Goal: Task Accomplishment & Management: Manage account settings

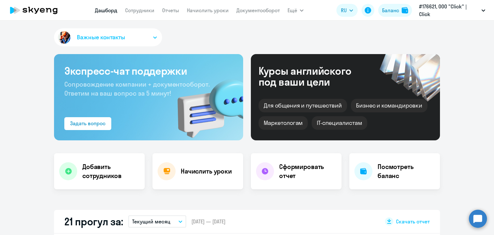
drag, startPoint x: 0, startPoint y: 0, endPoint x: 229, endPoint y: 36, distance: 231.6
click at [229, 36] on div "Важные контакты" at bounding box center [247, 38] width 386 height 21
click at [142, 11] on link "Сотрудники" at bounding box center [139, 10] width 29 height 6
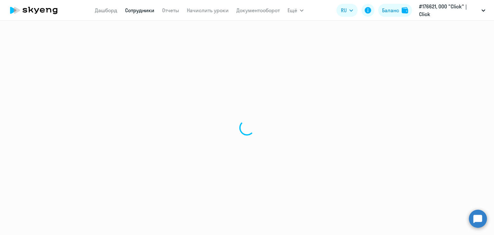
select select "30"
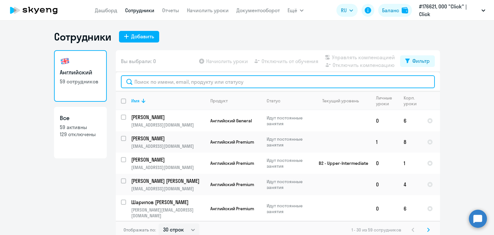
click at [154, 83] on input "text" at bounding box center [278, 81] width 314 height 13
type input "o"
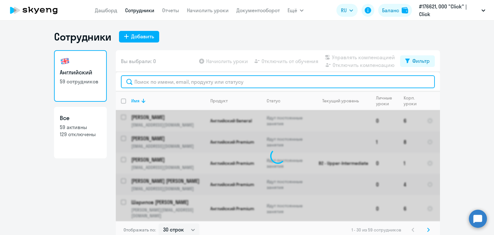
type input "щ"
type input "з"
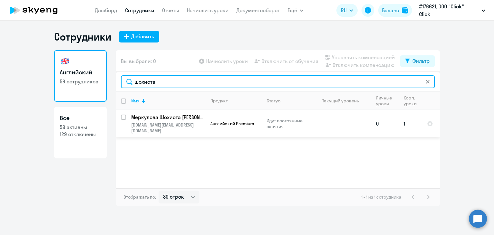
type input "шохиста"
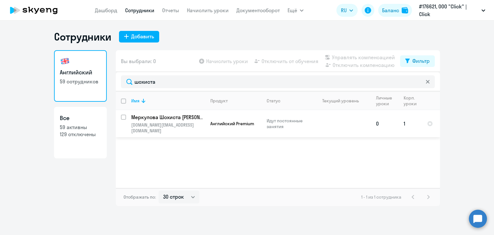
click at [248, 121] on span "Английский Premium" at bounding box center [232, 124] width 44 height 6
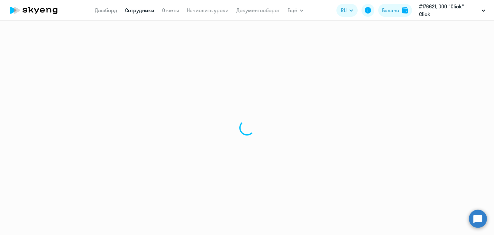
select select "english"
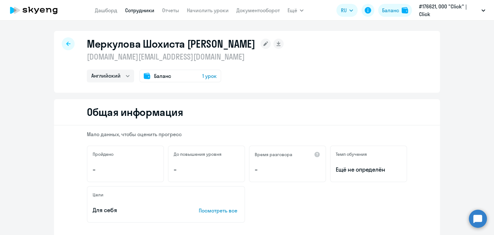
click at [167, 76] on span "Баланс" at bounding box center [162, 76] width 17 height 8
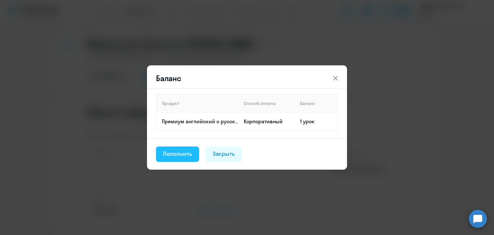
click at [193, 148] on button "Пополнить" at bounding box center [177, 153] width 43 height 15
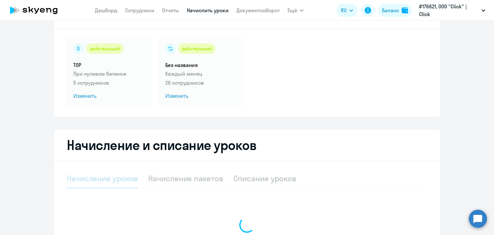
select select "10"
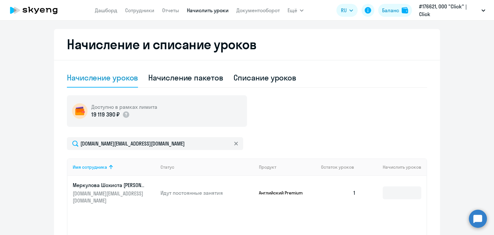
scroll to position [161, 0]
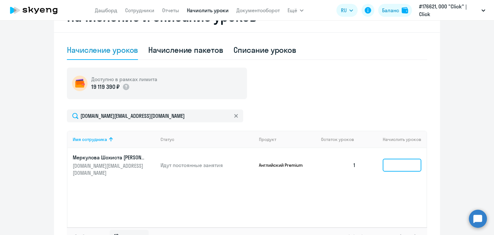
click at [404, 161] on input at bounding box center [401, 164] width 39 height 13
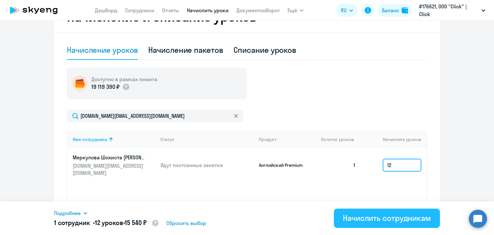
type input "12"
click at [397, 215] on div "Начислить сотрудникам" at bounding box center [387, 217] width 88 height 10
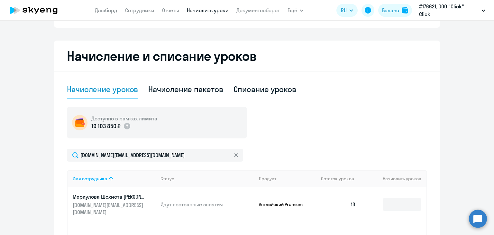
scroll to position [32, 0]
